Goal: Task Accomplishment & Management: Use online tool/utility

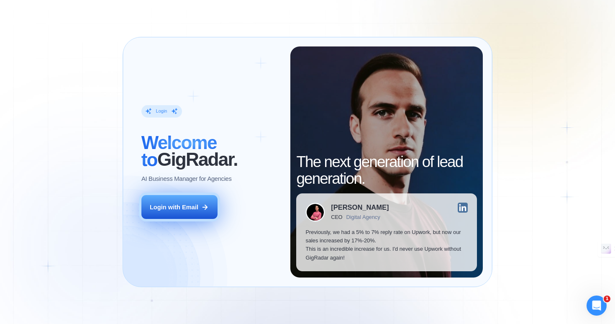
click at [169, 207] on div "Login with Email" at bounding box center [174, 207] width 49 height 8
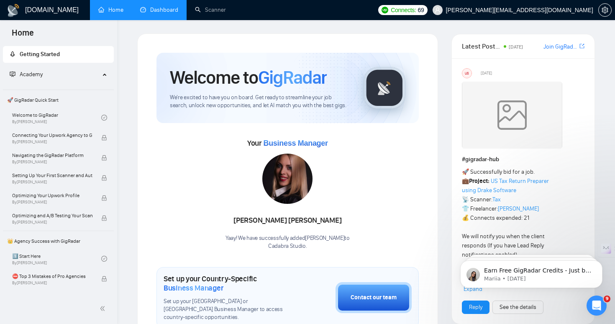
click at [162, 13] on link "Dashboard" at bounding box center [159, 9] width 38 height 7
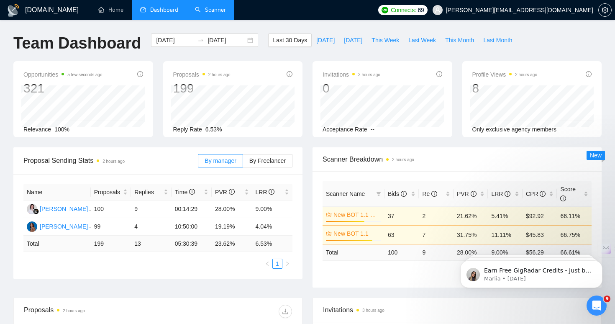
click at [208, 13] on link "Scanner" at bounding box center [210, 9] width 31 height 7
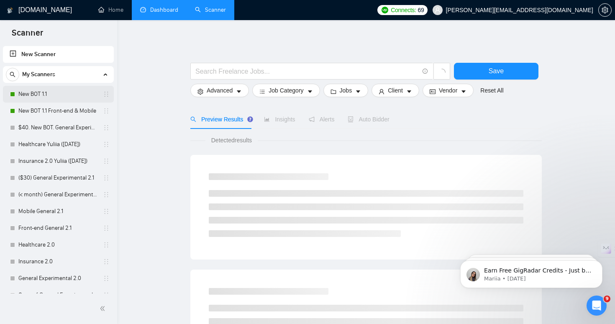
click at [41, 96] on link "New BOT 1.1" at bounding box center [58, 94] width 80 height 17
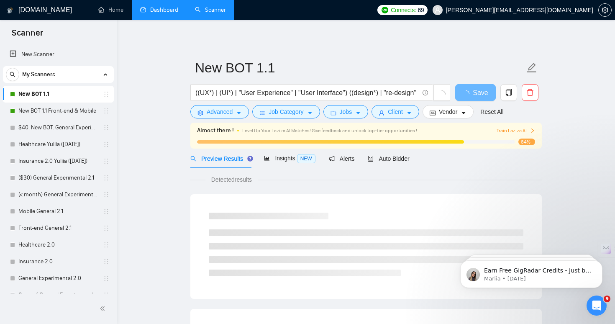
click at [508, 131] on span "Train Laziza AI" at bounding box center [516, 131] width 39 height 8
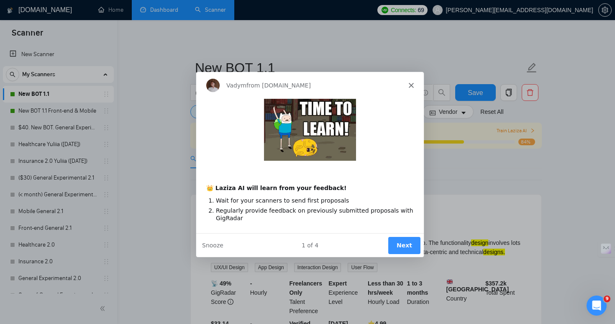
click at [408, 83] on div "Vadym from [DOMAIN_NAME]" at bounding box center [310, 84] width 228 height 27
click at [411, 85] on polygon "Close" at bounding box center [411, 84] width 5 height 5
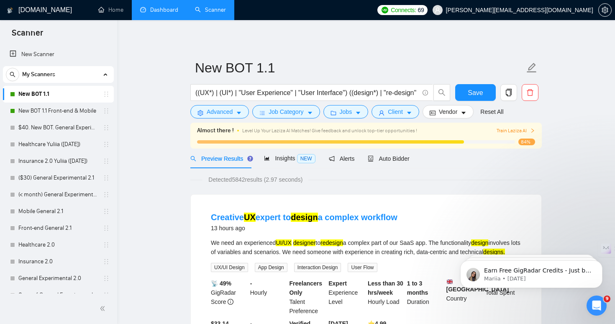
click at [370, 140] on div at bounding box center [330, 141] width 267 height 3
click at [516, 132] on span "Train Laziza AI" at bounding box center [516, 131] width 39 height 8
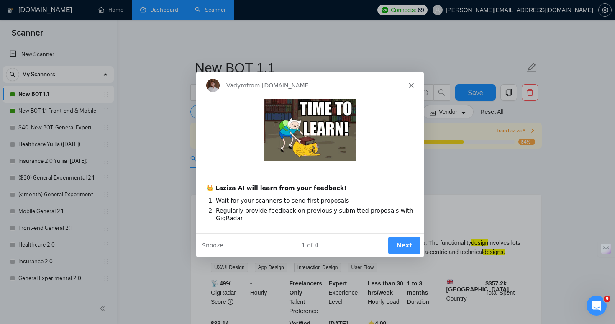
click at [399, 242] on button "Next" at bounding box center [404, 244] width 32 height 17
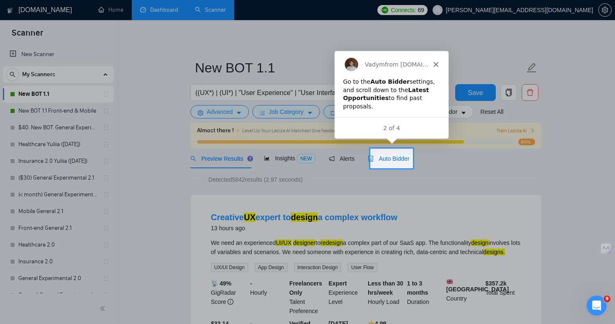
click at [384, 158] on span "Auto Bidder" at bounding box center [388, 158] width 41 height 7
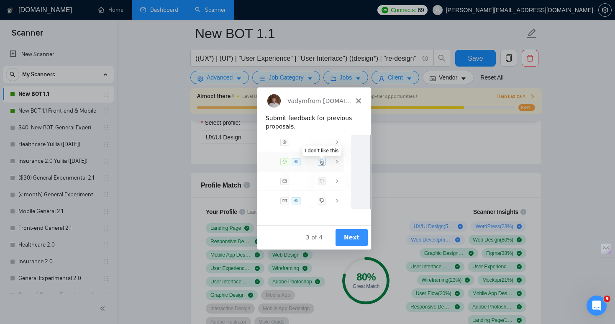
click at [357, 100] on polygon "Close" at bounding box center [358, 100] width 5 height 5
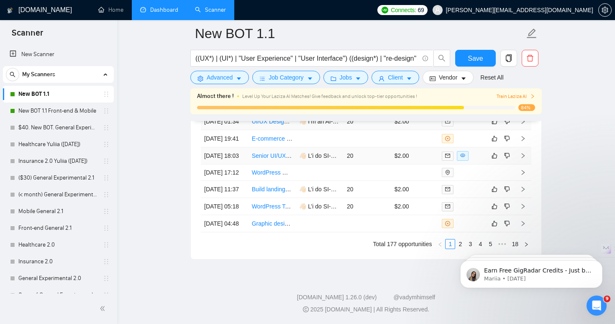
scroll to position [2284, 0]
click at [270, 193] on link "Build landing page for online fitness program" at bounding box center [310, 189] width 116 height 7
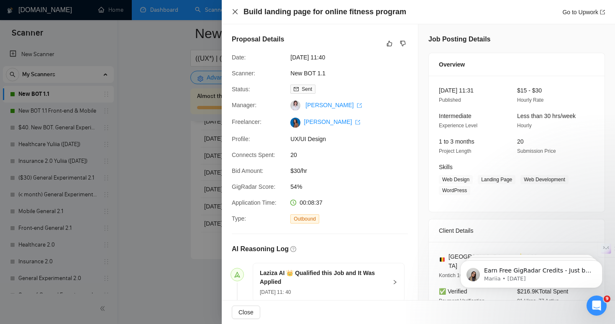
click at [234, 12] on icon "close" at bounding box center [235, 11] width 7 height 7
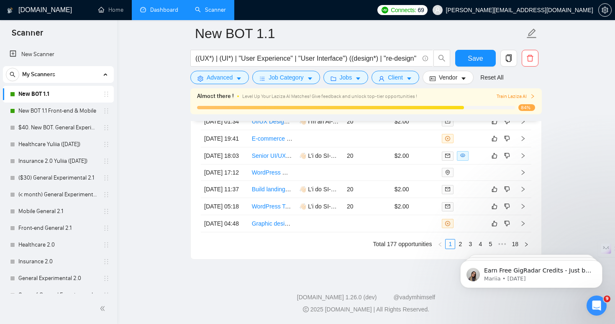
click at [171, 6] on link "Dashboard" at bounding box center [159, 9] width 38 height 7
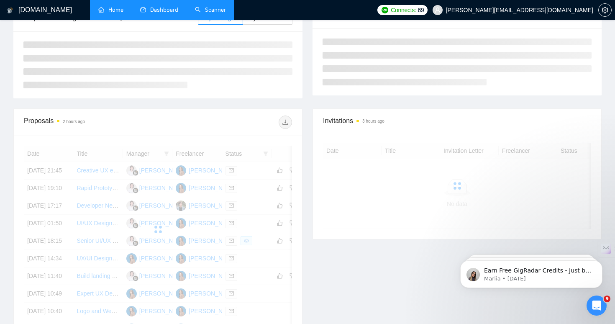
click at [116, 10] on link "Home" at bounding box center [110, 9] width 25 height 7
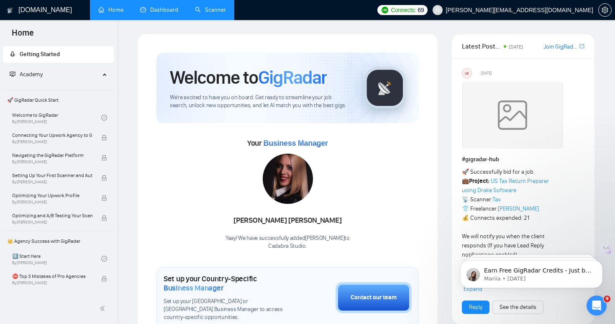
click at [38, 10] on h1 "[DOMAIN_NAME]" at bounding box center [45, 10] width 54 height 20
click at [161, 10] on link "Dashboard" at bounding box center [159, 9] width 38 height 7
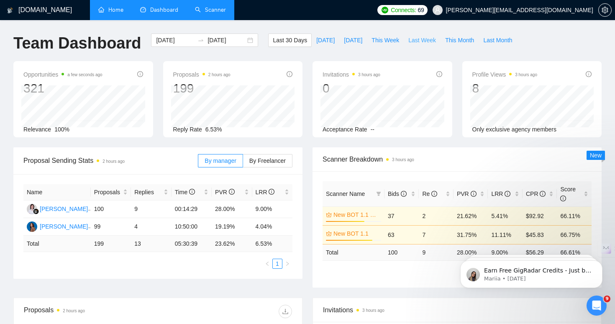
click at [420, 40] on span "Last Week" at bounding box center [423, 40] width 28 height 9
type input "[DATE]"
